Goal: Task Accomplishment & Management: Use online tool/utility

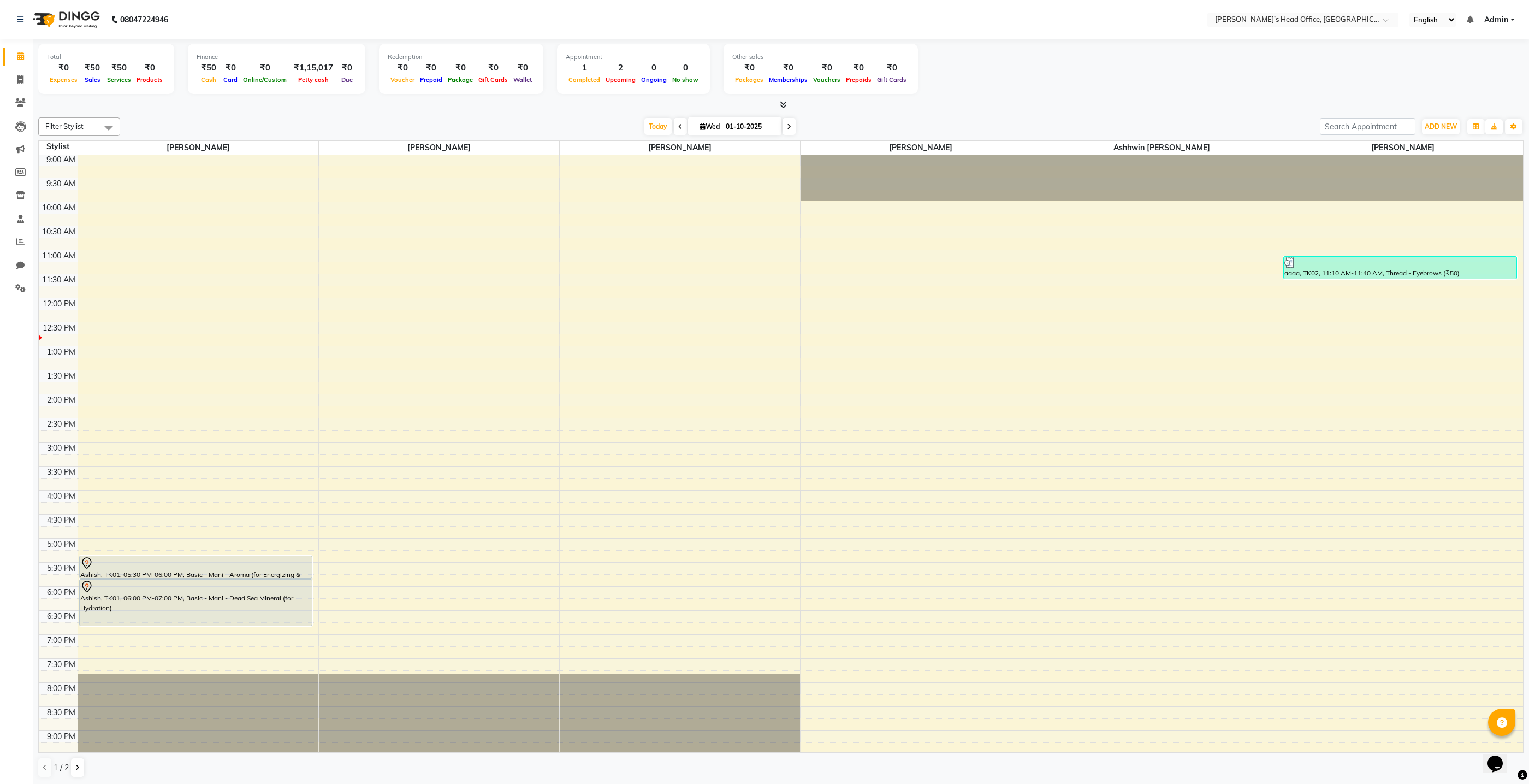
scroll to position [2, 0]
click at [279, 114] on div "Filter Stylist Select All ashhwin [PERSON_NAME] [PERSON_NAME] [PERSON_NAME] [PE…" at bounding box center [781, 447] width 1486 height 669
click at [23, 58] on icon at bounding box center [21, 55] width 7 height 8
click at [22, 78] on icon at bounding box center [20, 78] width 6 height 8
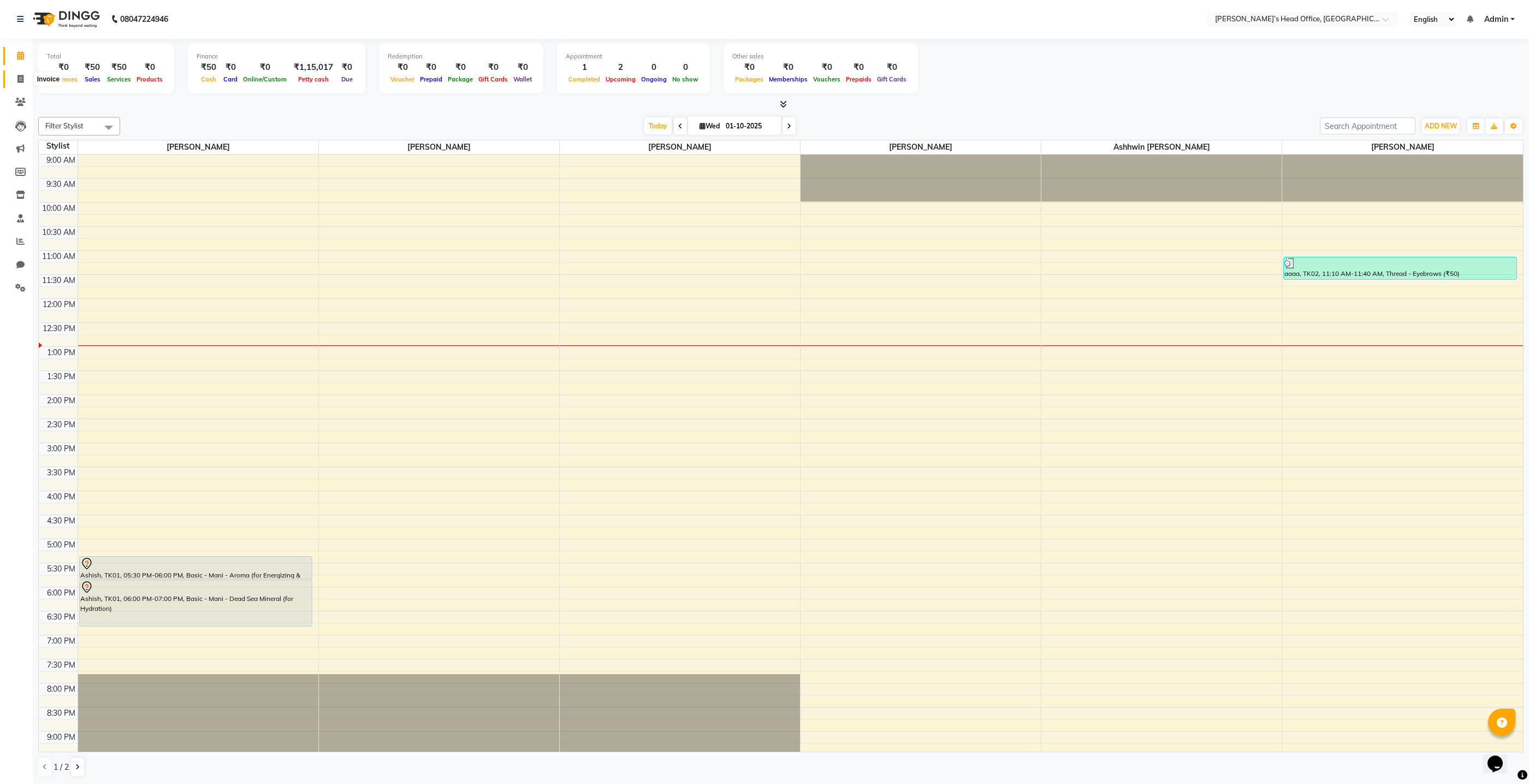
select select "7682"
select select "service"
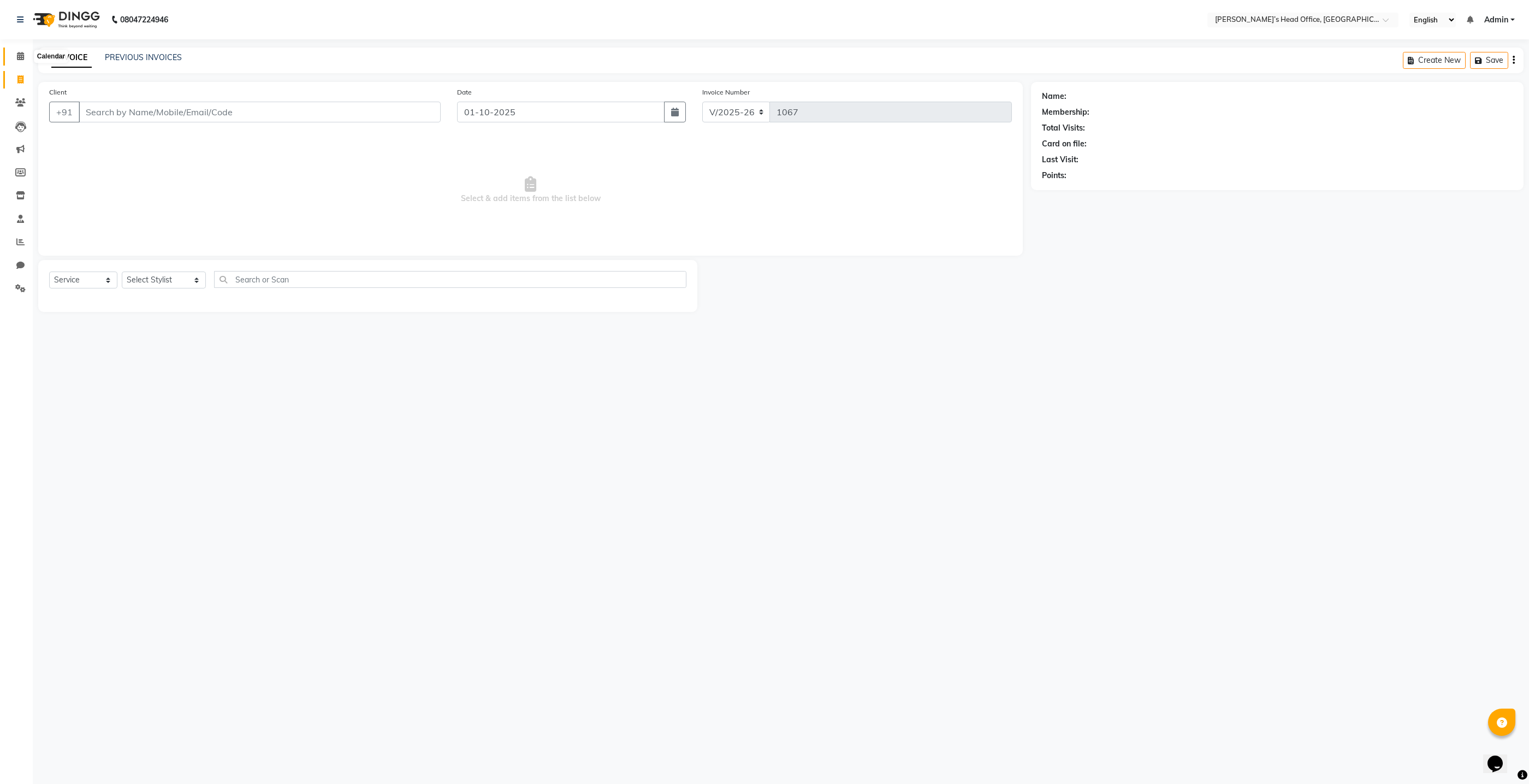
click at [20, 60] on icon at bounding box center [21, 56] width 7 height 8
